Goal: Check status

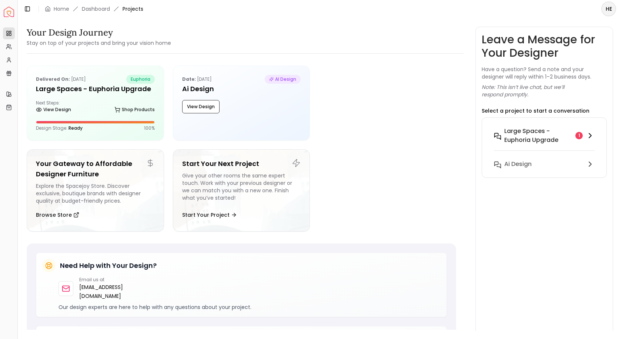
click at [512, 138] on h6 "Large Spaces - Euphoria Upgrade" at bounding box center [538, 136] width 68 height 18
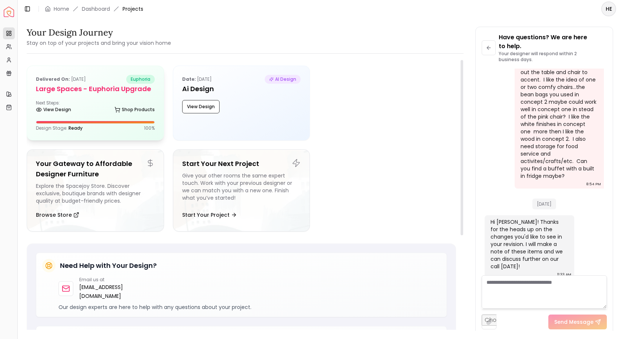
click at [81, 97] on div "Delivered on: [DATE] euphoria Large Spaces - Euphoria Upgrade Next Steps: View …" at bounding box center [95, 103] width 137 height 74
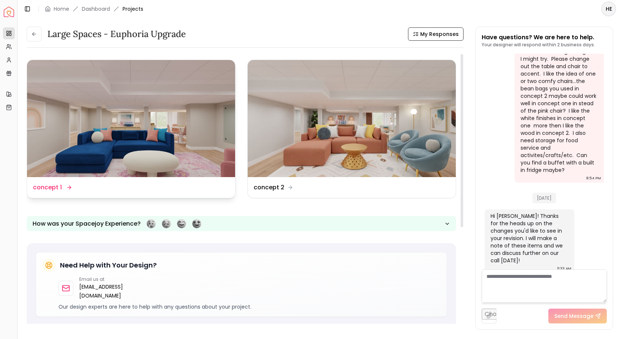
click at [139, 156] on img at bounding box center [131, 118] width 208 height 117
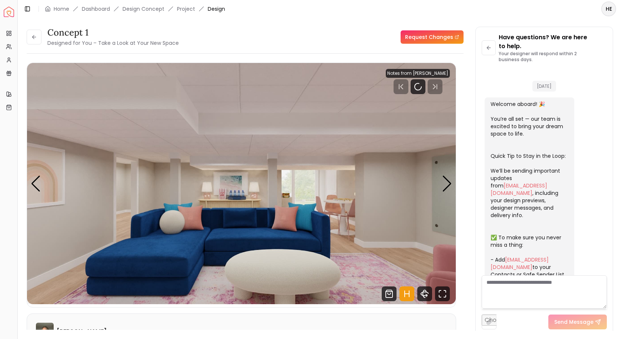
scroll to position [788, 0]
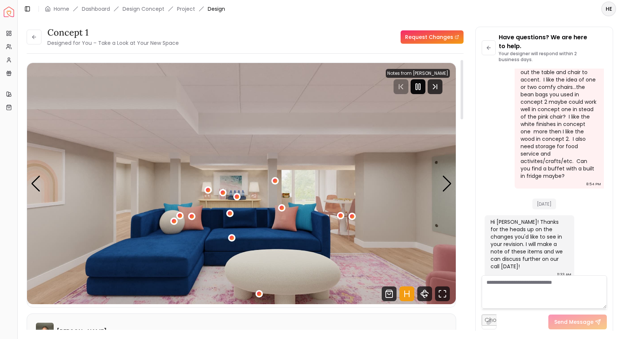
click at [420, 85] on rect "Pause" at bounding box center [418, 87] width 1 height 6
click at [446, 178] on div "Next slide" at bounding box center [447, 183] width 10 height 16
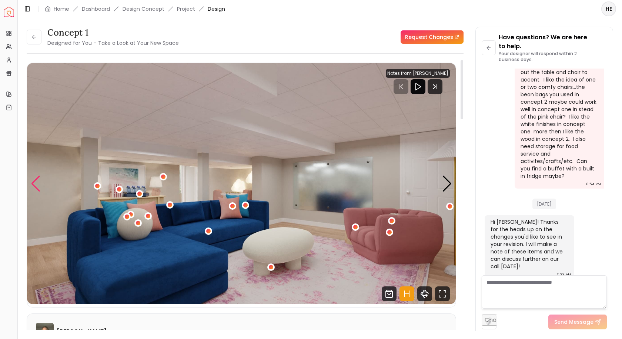
click at [34, 185] on div "Previous slide" at bounding box center [36, 183] width 10 height 16
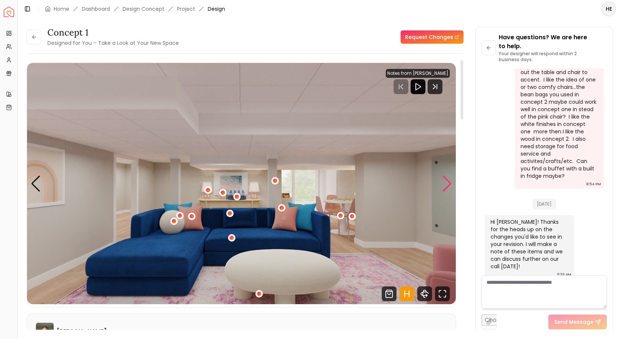
click at [448, 184] on div "Next slide" at bounding box center [447, 183] width 10 height 16
